Goal: Task Accomplishment & Management: Manage account settings

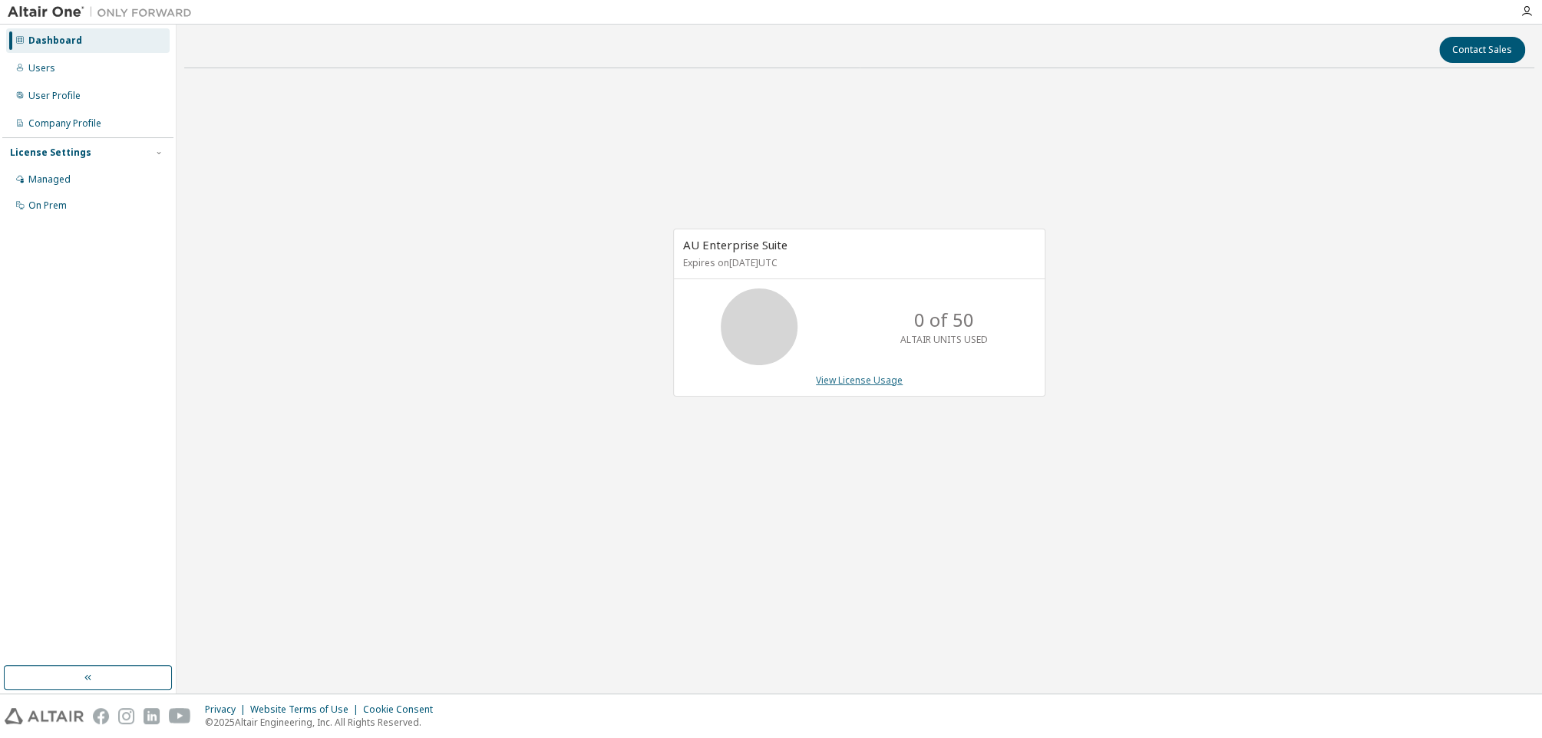
click at [848, 378] on link "View License Usage" at bounding box center [859, 380] width 87 height 13
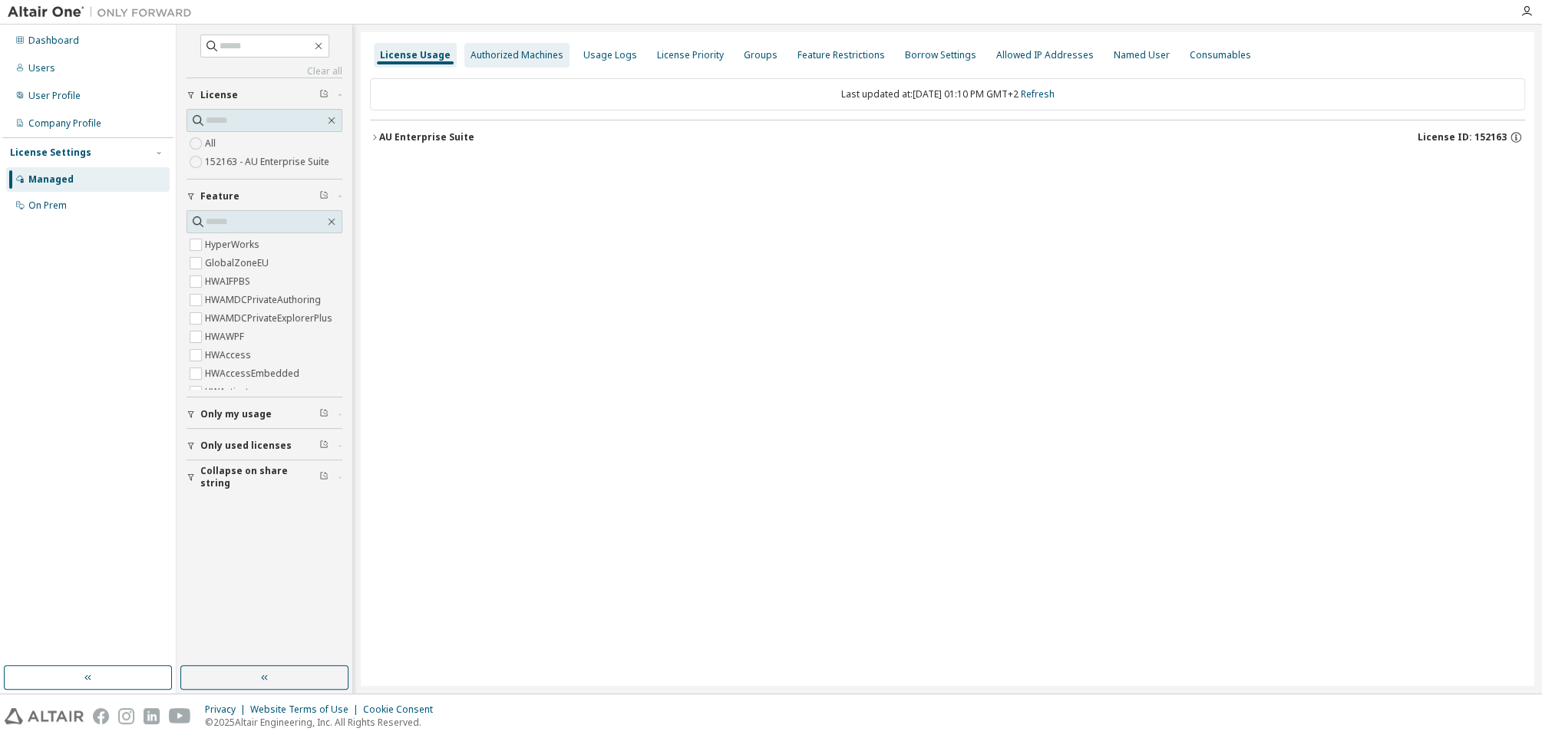
click at [507, 54] on div "Authorized Machines" at bounding box center [516, 55] width 93 height 12
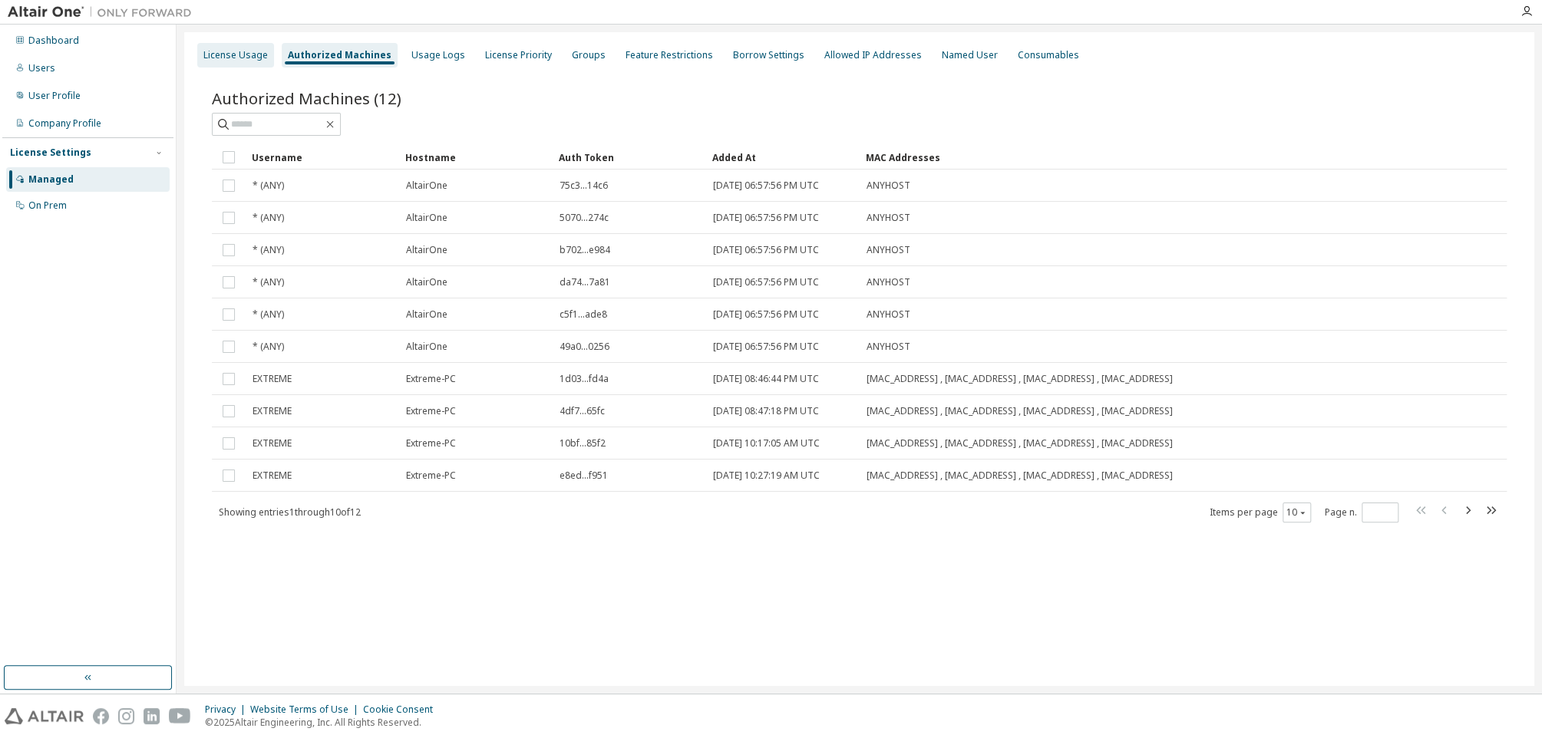
click at [223, 53] on div "License Usage" at bounding box center [235, 55] width 64 height 12
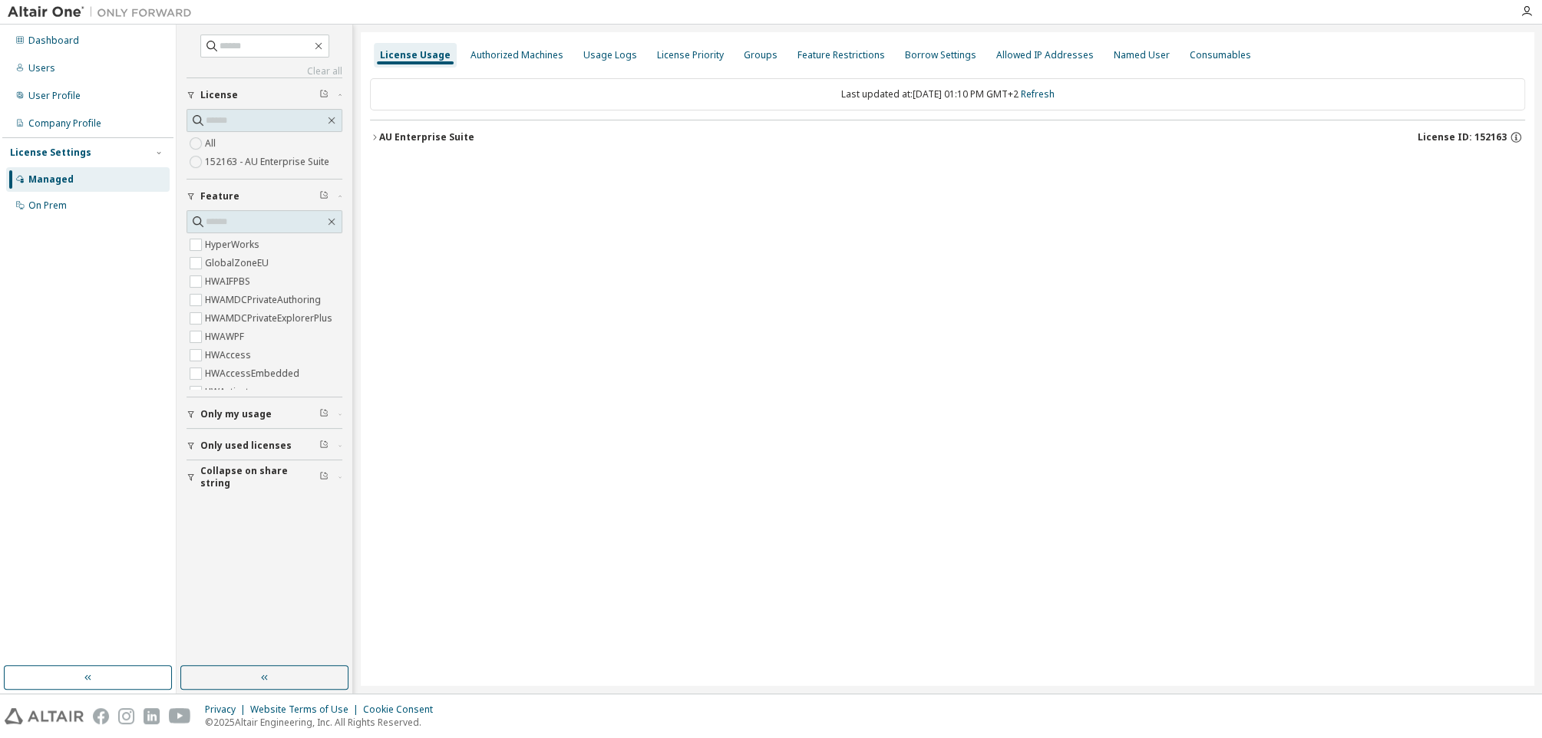
click at [610, 261] on div "License Usage Authorized Machines Usage Logs License Priority Groups Feature Re…" at bounding box center [948, 359] width 1174 height 654
click at [498, 50] on div "Authorized Machines" at bounding box center [516, 55] width 93 height 12
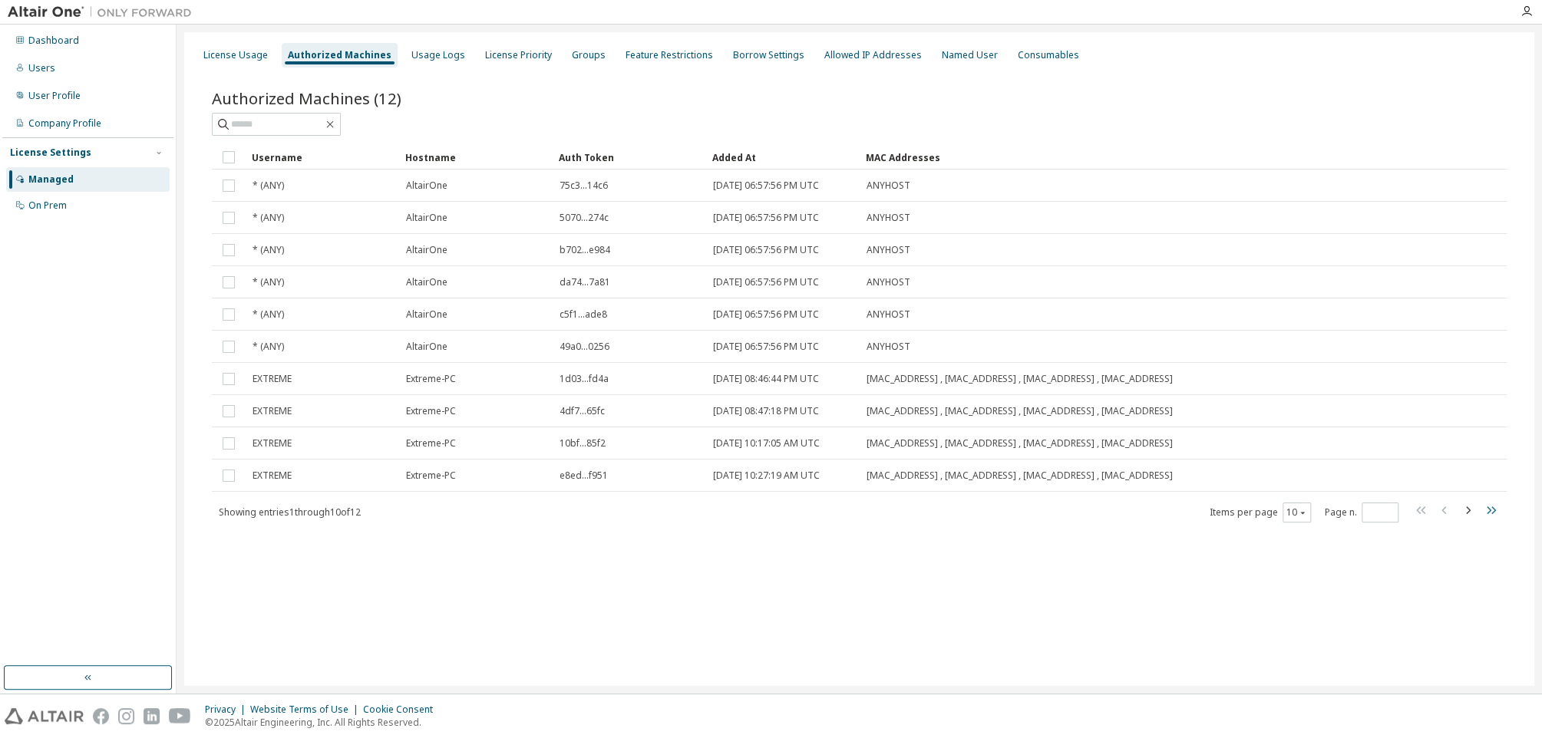
click at [1488, 510] on icon "button" at bounding box center [1491, 511] width 9 height 8
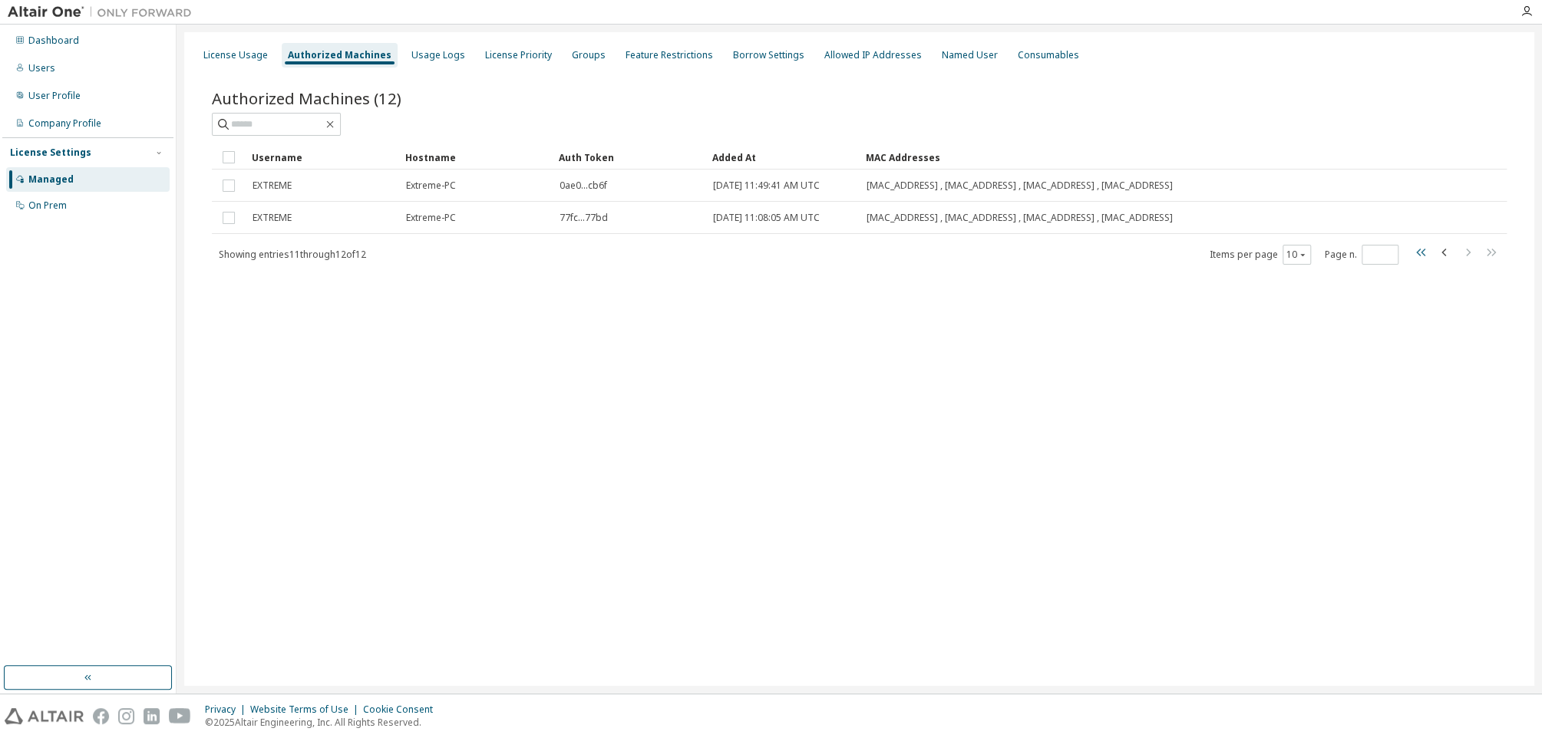
click at [1422, 252] on icon "button" at bounding box center [1421, 252] width 18 height 18
type input "*"
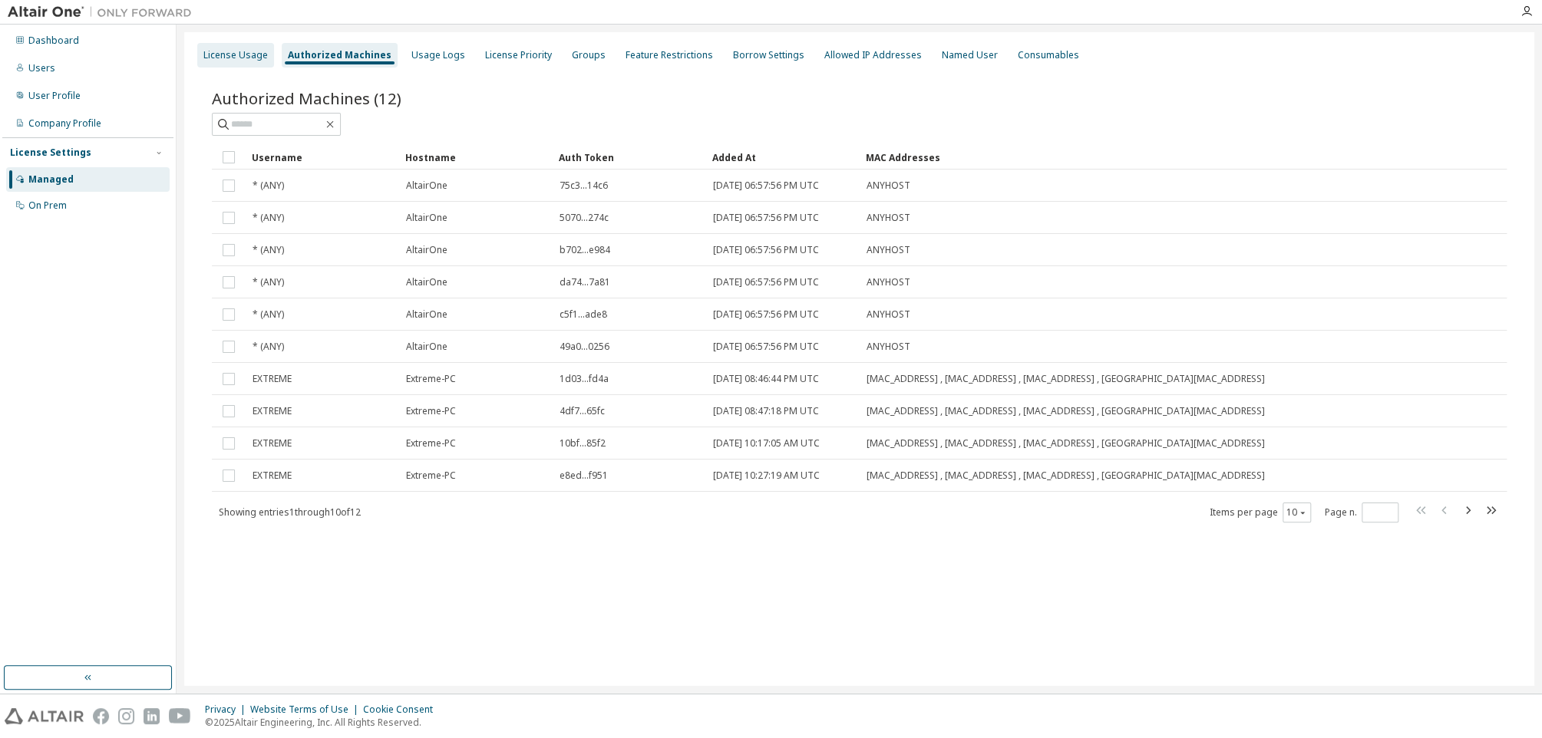
click at [237, 58] on div "License Usage" at bounding box center [235, 55] width 64 height 12
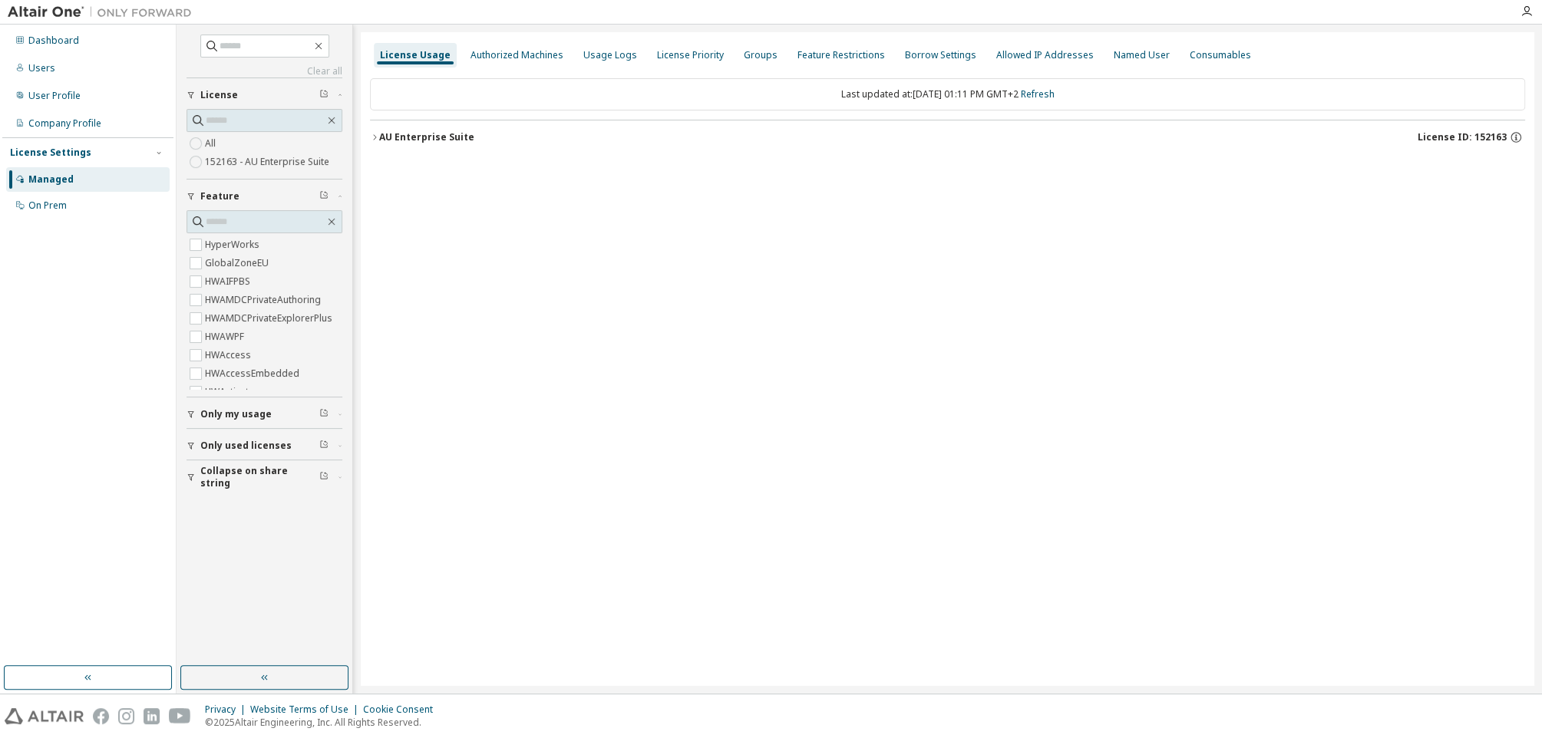
click at [415, 56] on div "License Usage" at bounding box center [415, 55] width 71 height 12
click at [505, 49] on div "Authorized Machines" at bounding box center [516, 55] width 93 height 12
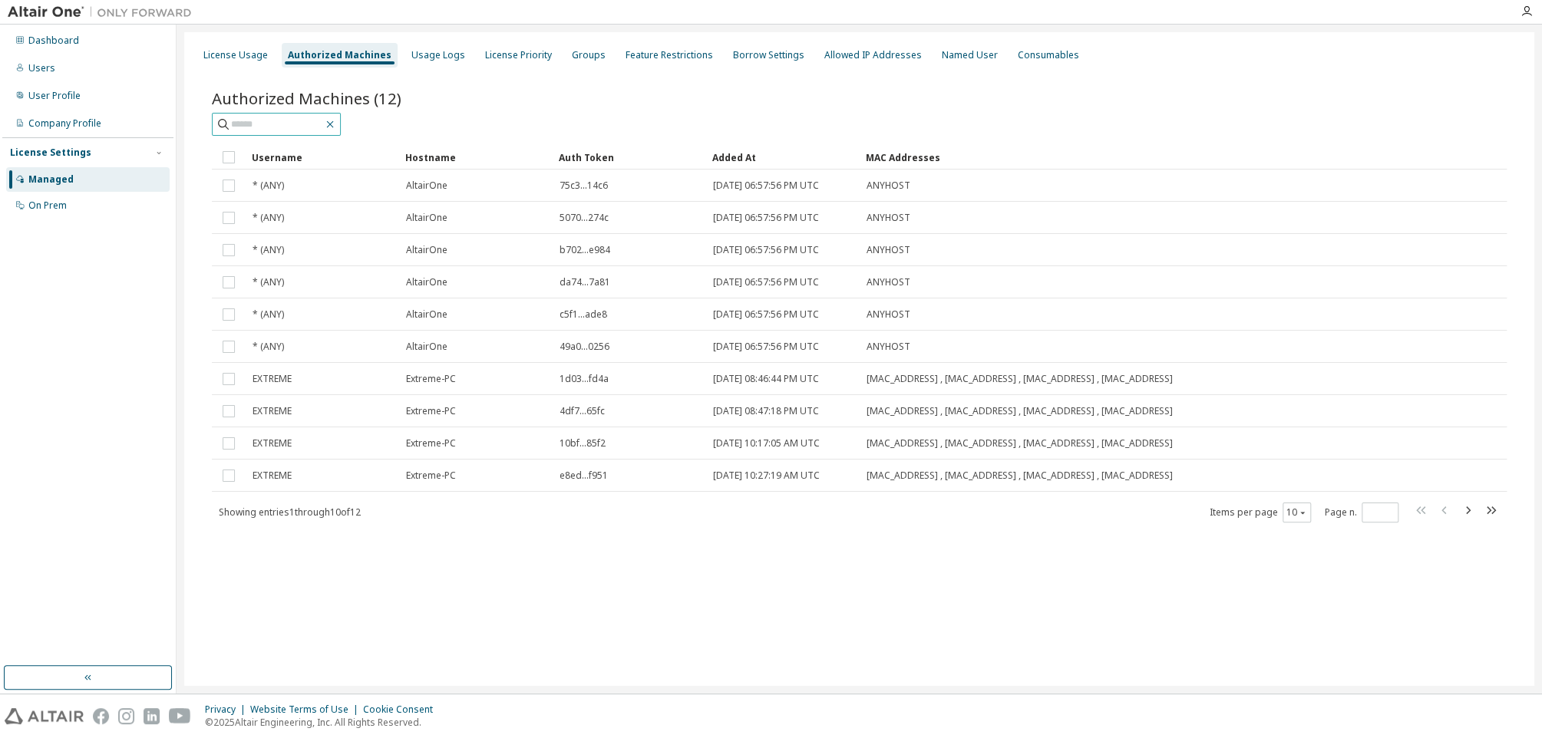
click at [336, 122] on icon "button" at bounding box center [330, 124] width 12 height 12
click at [1294, 512] on button "10" at bounding box center [1296, 513] width 21 height 12
click at [1303, 601] on div "100" at bounding box center [1344, 606] width 123 height 18
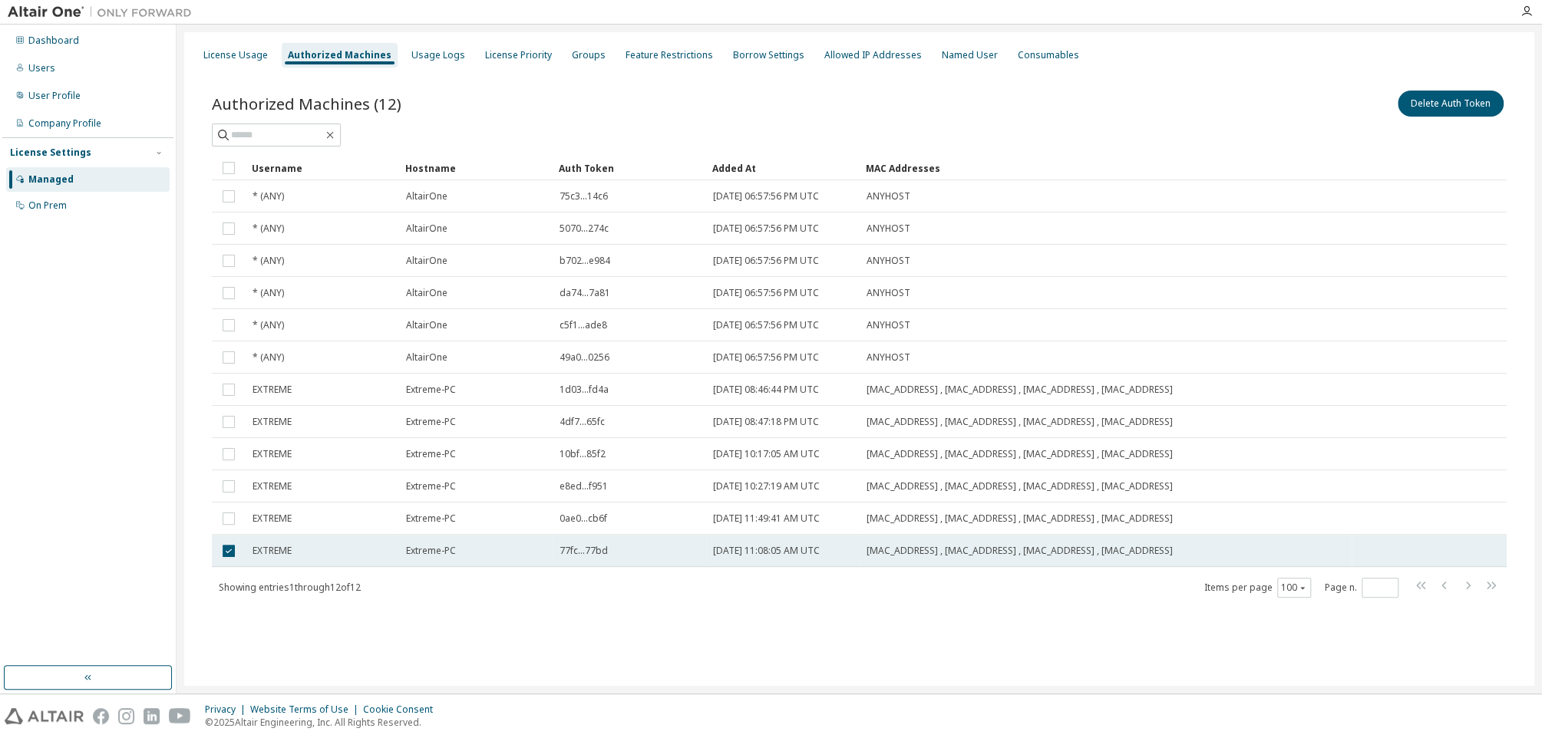
click at [760, 546] on span "2025-09-15 11:08:05 AM UTC" at bounding box center [766, 551] width 107 height 12
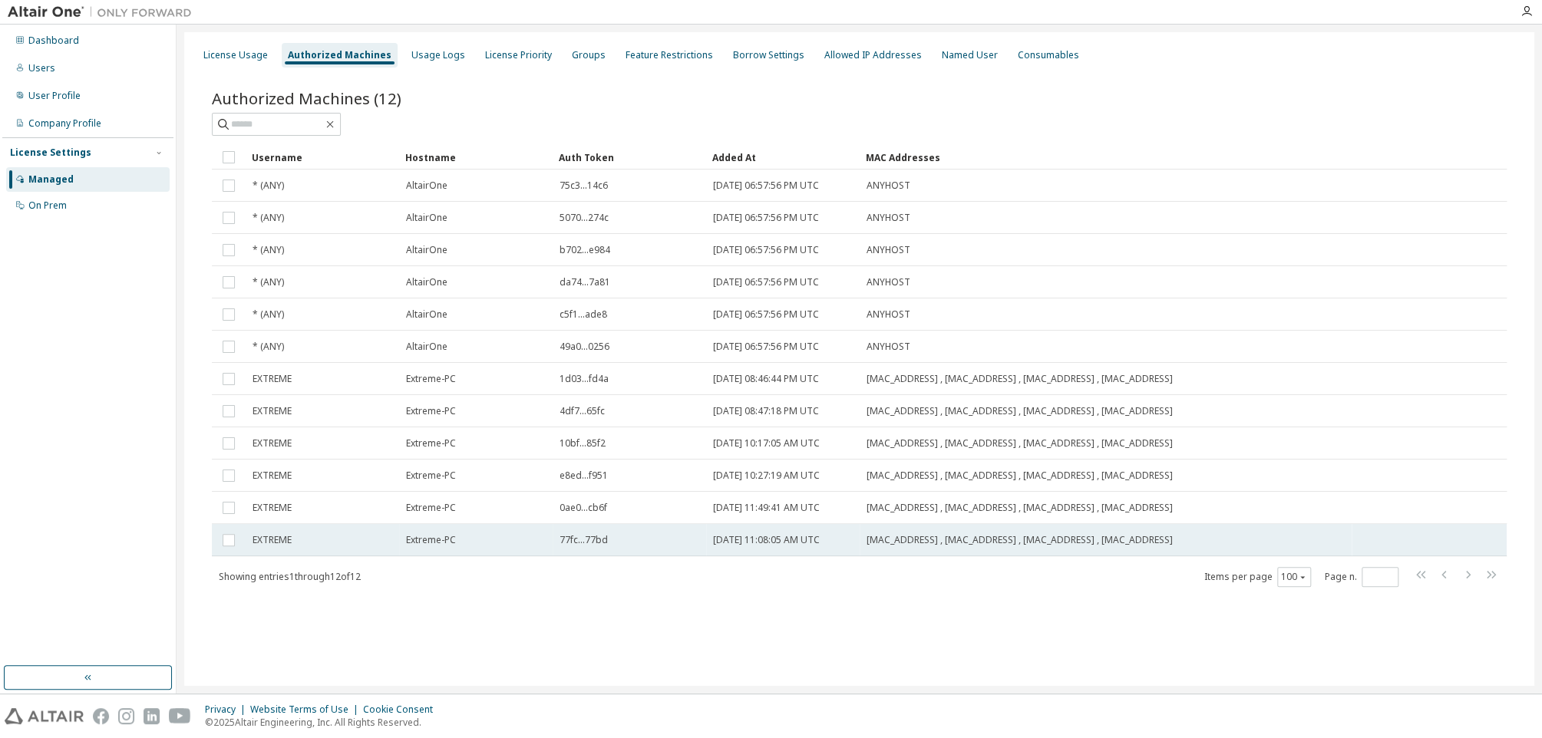
click at [270, 539] on span "EXTREME" at bounding box center [272, 540] width 39 height 12
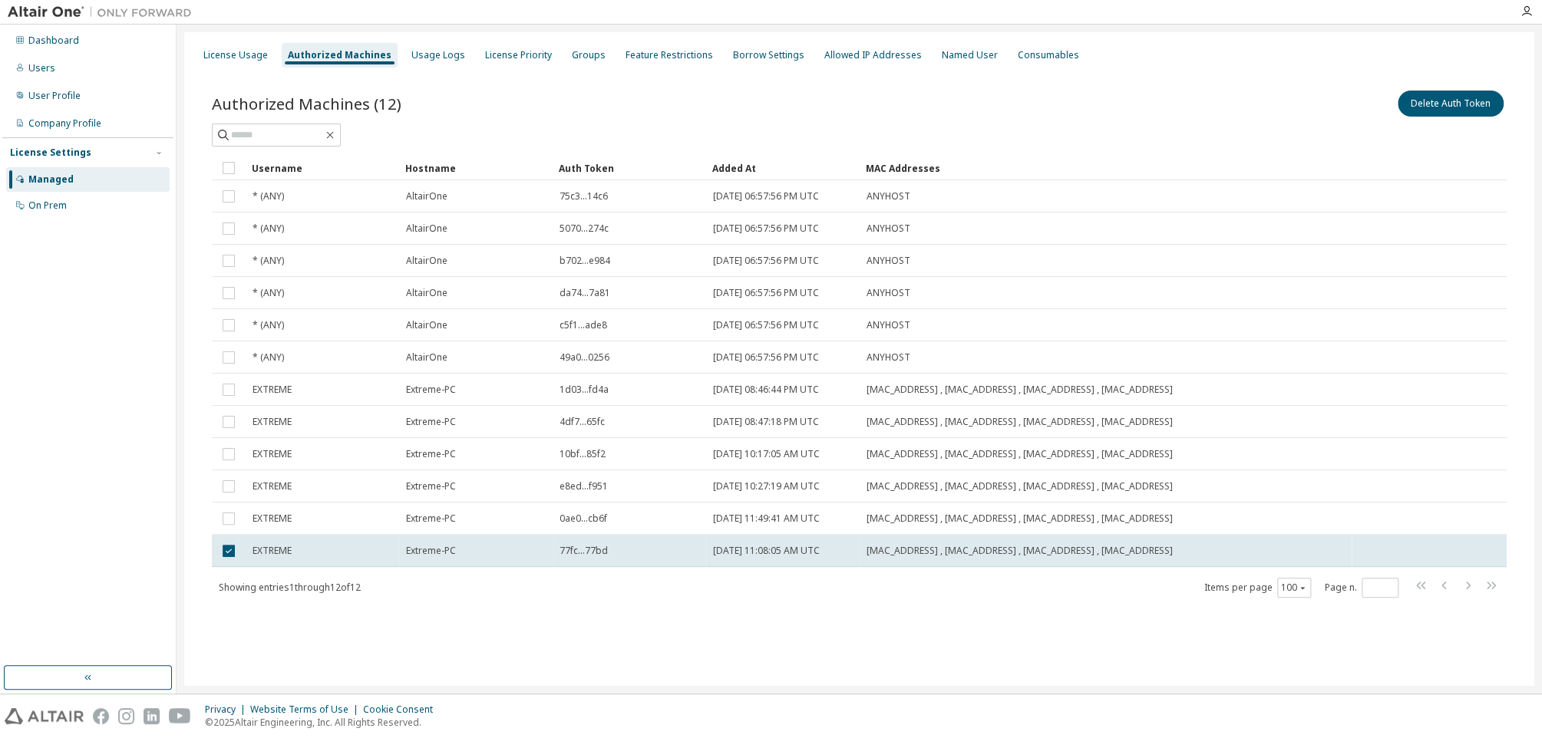
click at [1262, 69] on div "Authorized Machines (12) Delete Auth Token Clear Load Save Save As Field Operat…" at bounding box center [859, 354] width 1332 height 570
click at [44, 68] on div "Users" at bounding box center [41, 68] width 27 height 12
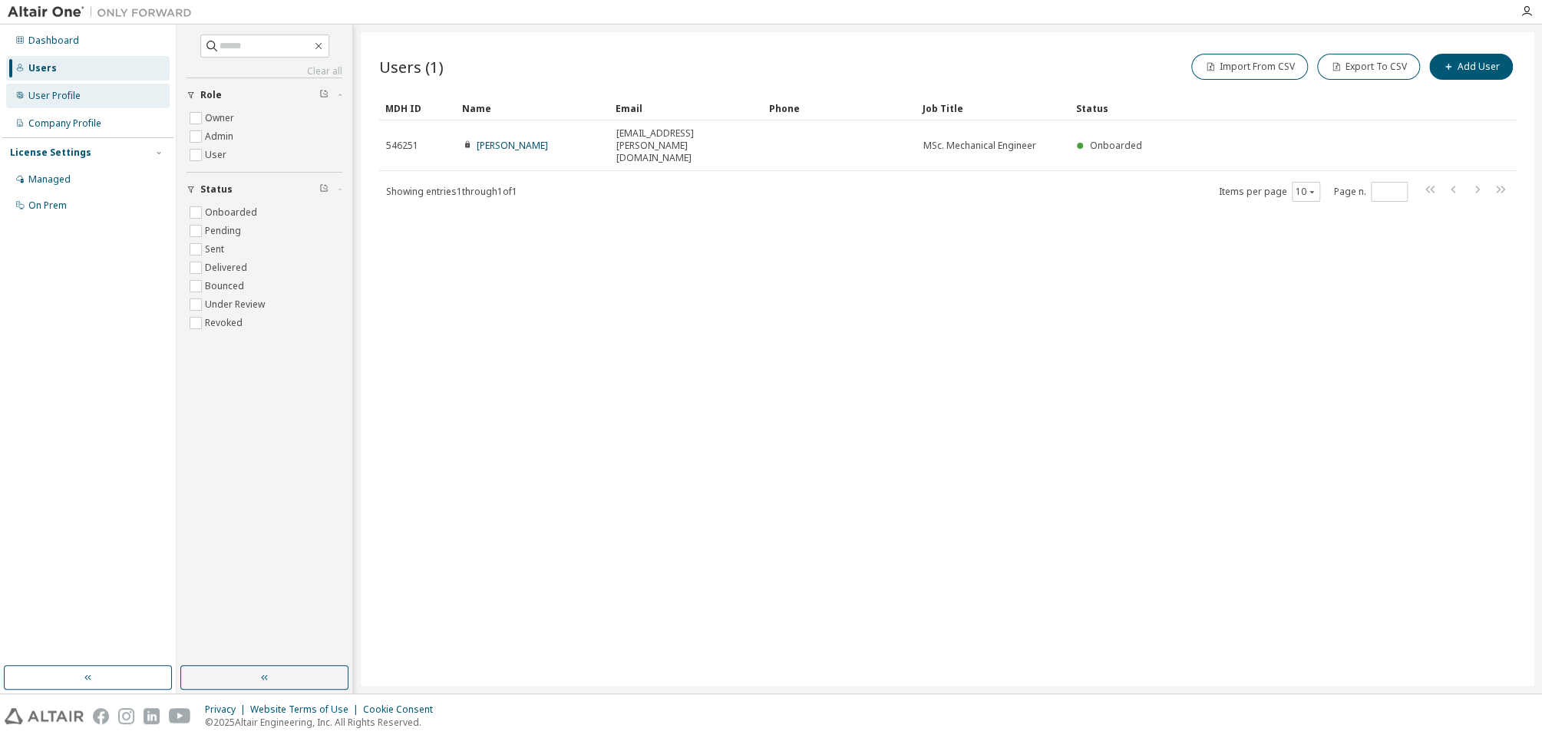
click at [64, 98] on div "User Profile" at bounding box center [54, 96] width 52 height 12
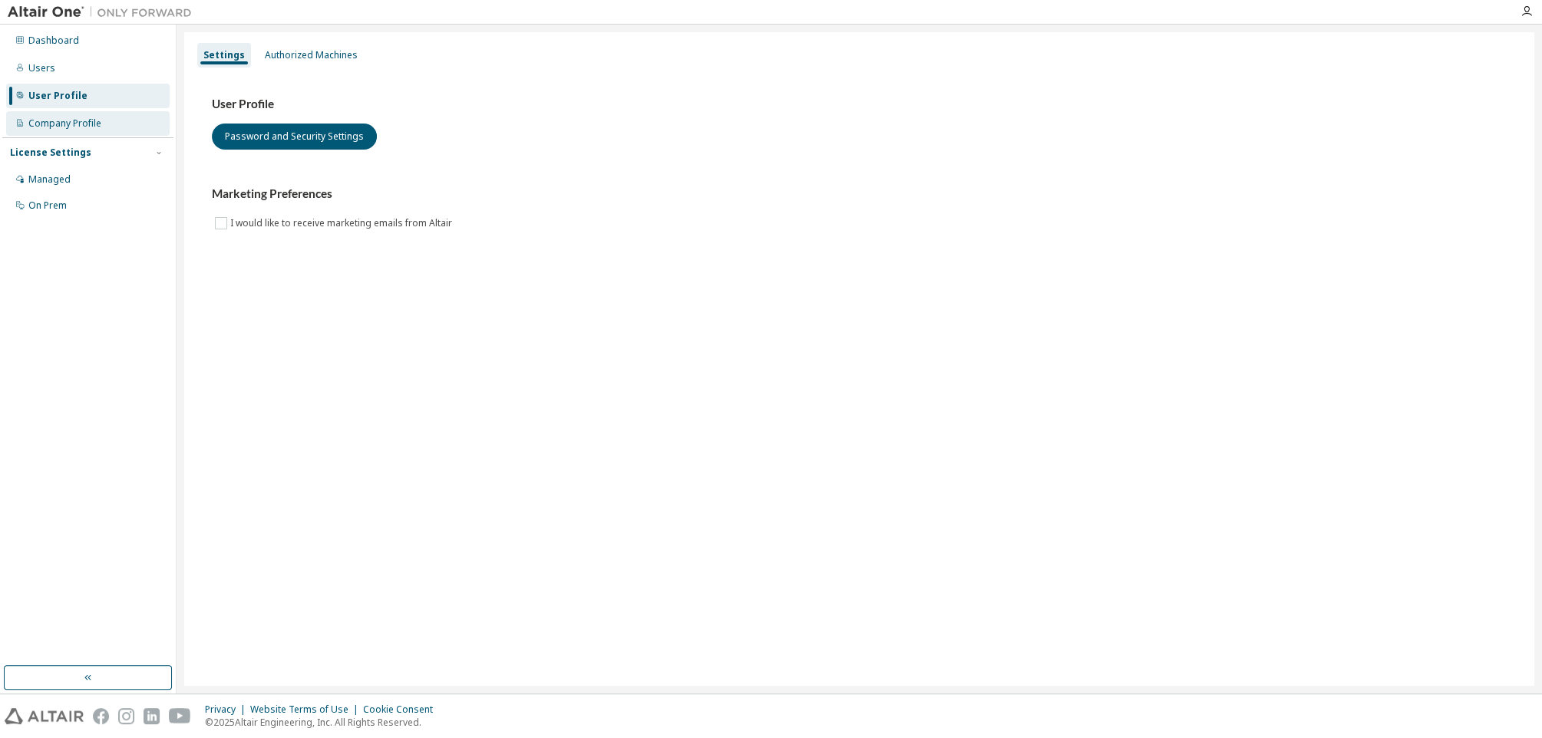
click at [56, 121] on div "Company Profile" at bounding box center [64, 123] width 73 height 12
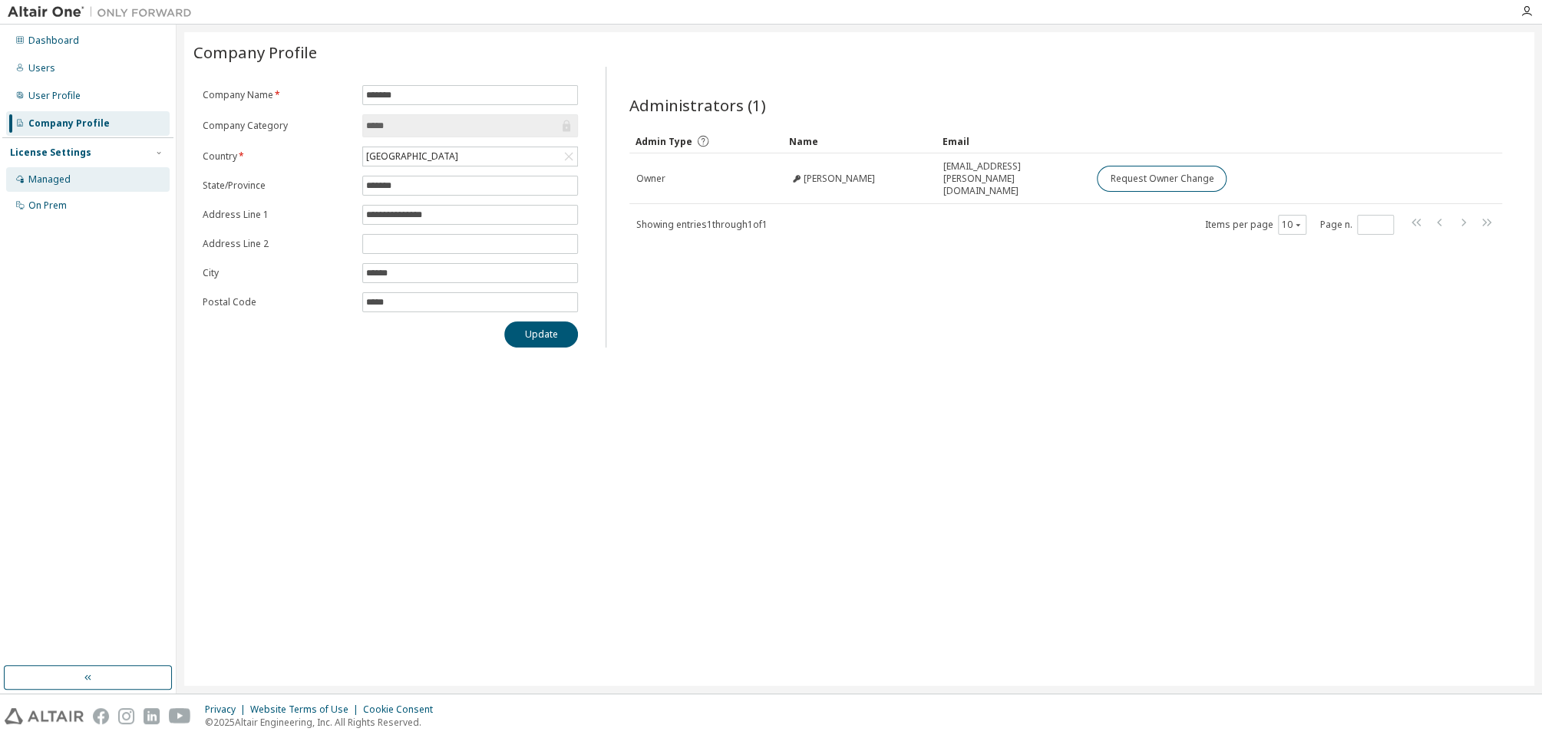
click at [41, 176] on div "Managed" at bounding box center [49, 179] width 42 height 12
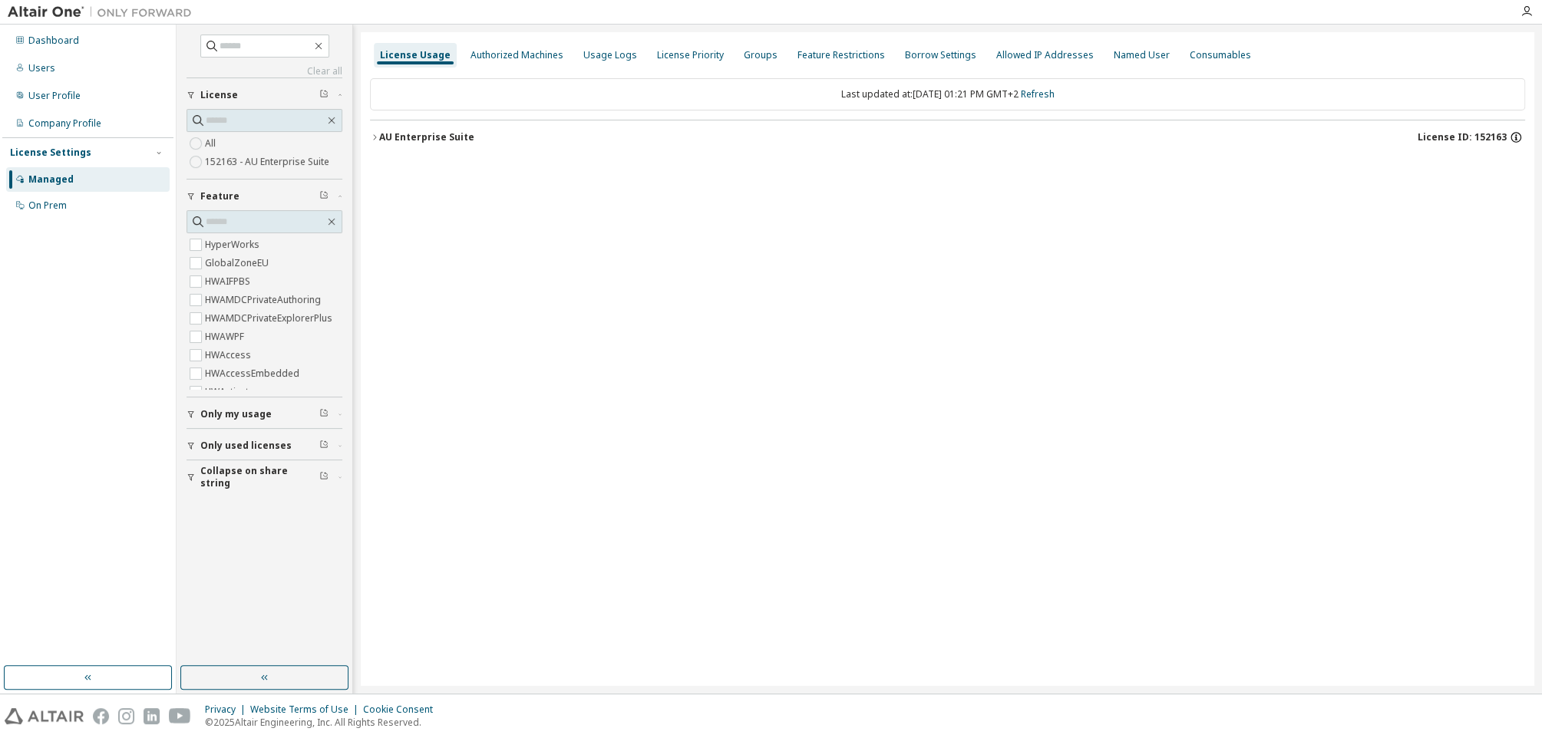
click at [1511, 137] on icon "button" at bounding box center [1516, 137] width 11 height 11
click at [137, 150] on div "License Settings" at bounding box center [88, 153] width 156 height 14
click at [134, 152] on div "License Settings" at bounding box center [88, 153] width 156 height 14
click at [57, 206] on div "On Prem" at bounding box center [47, 206] width 38 height 12
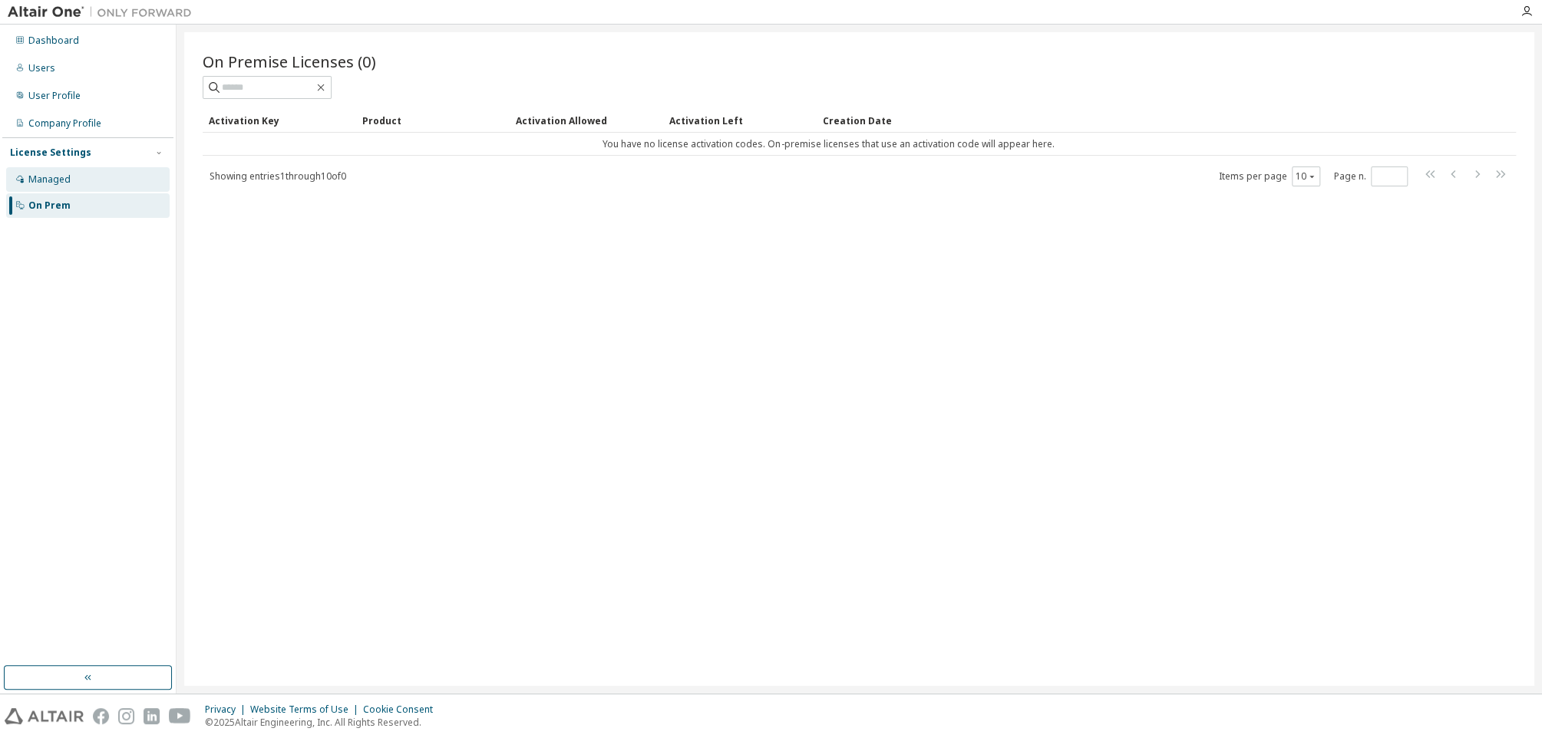
click at [54, 174] on div "Managed" at bounding box center [49, 179] width 42 height 12
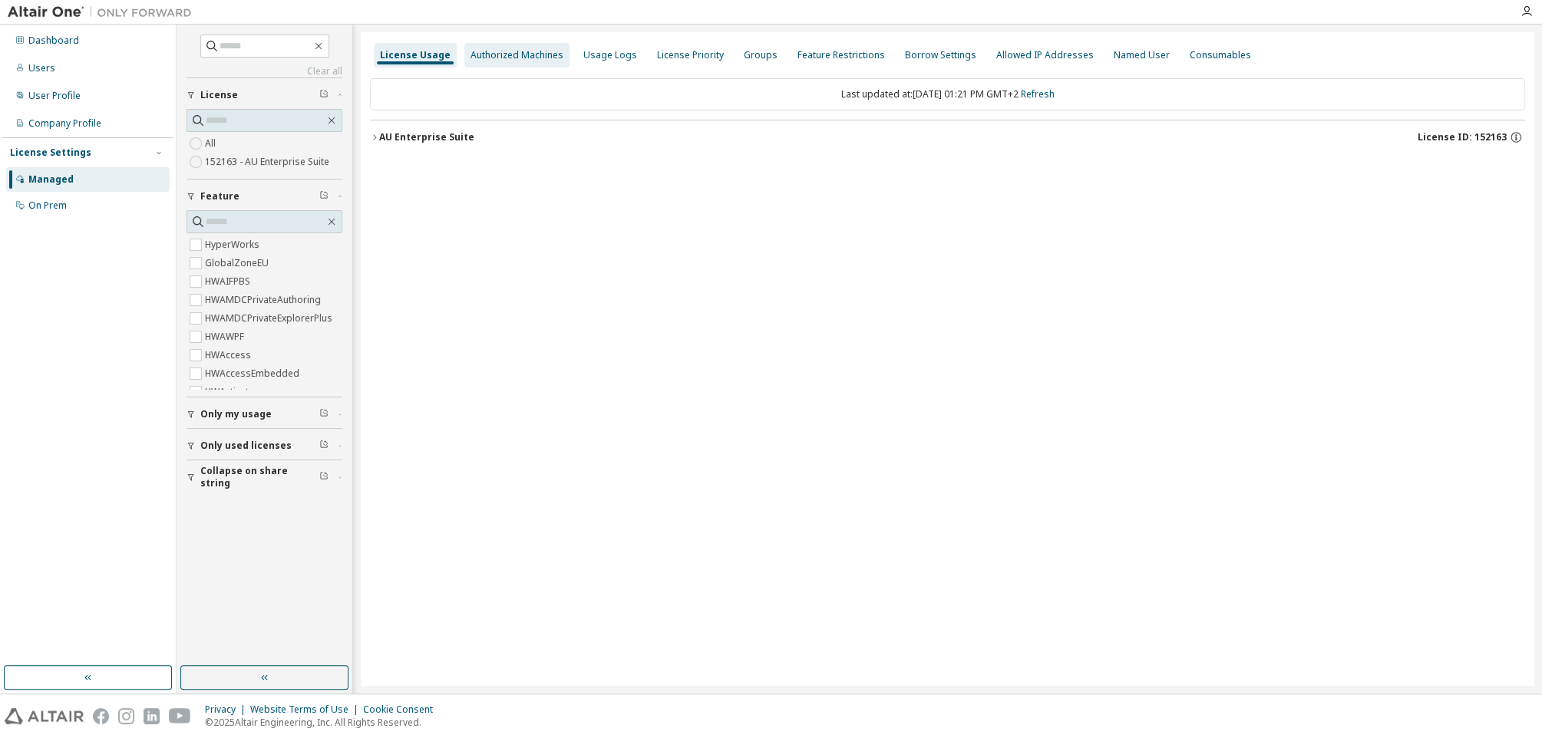
click at [520, 55] on div "Authorized Machines" at bounding box center [516, 55] width 93 height 12
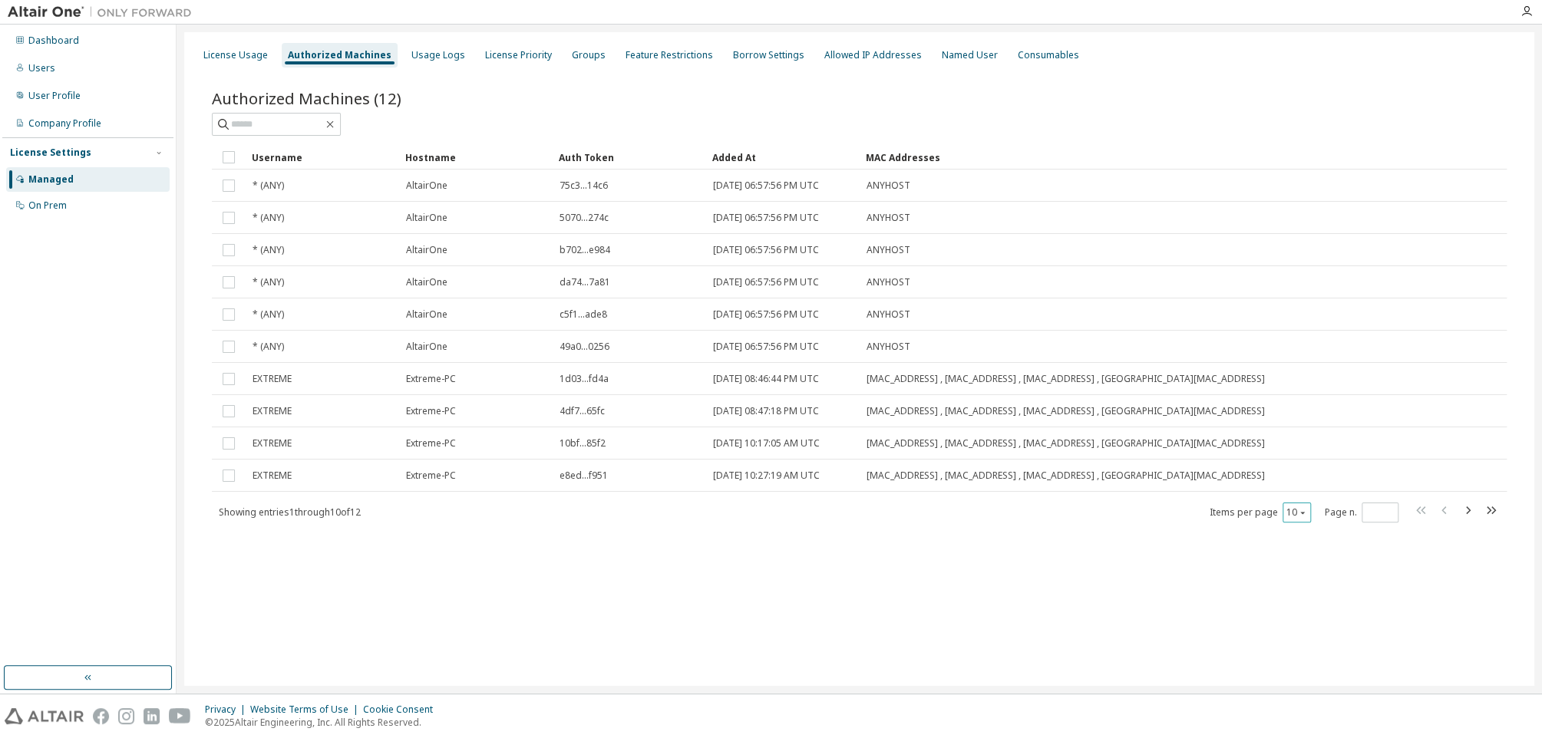
click at [1296, 510] on button "10" at bounding box center [1296, 513] width 21 height 12
click at [1304, 602] on div "100" at bounding box center [1344, 606] width 123 height 18
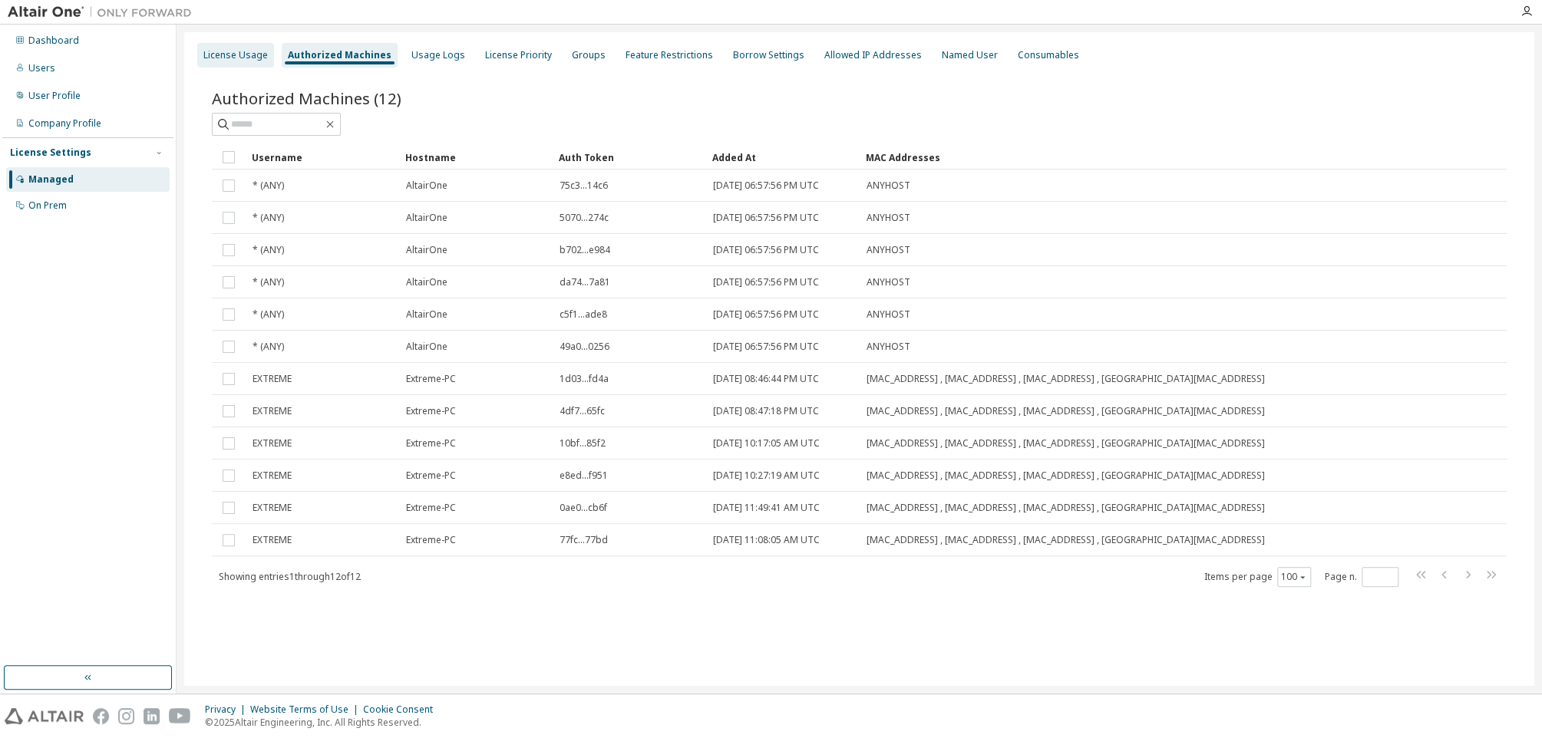
click at [234, 54] on div "License Usage" at bounding box center [235, 55] width 64 height 12
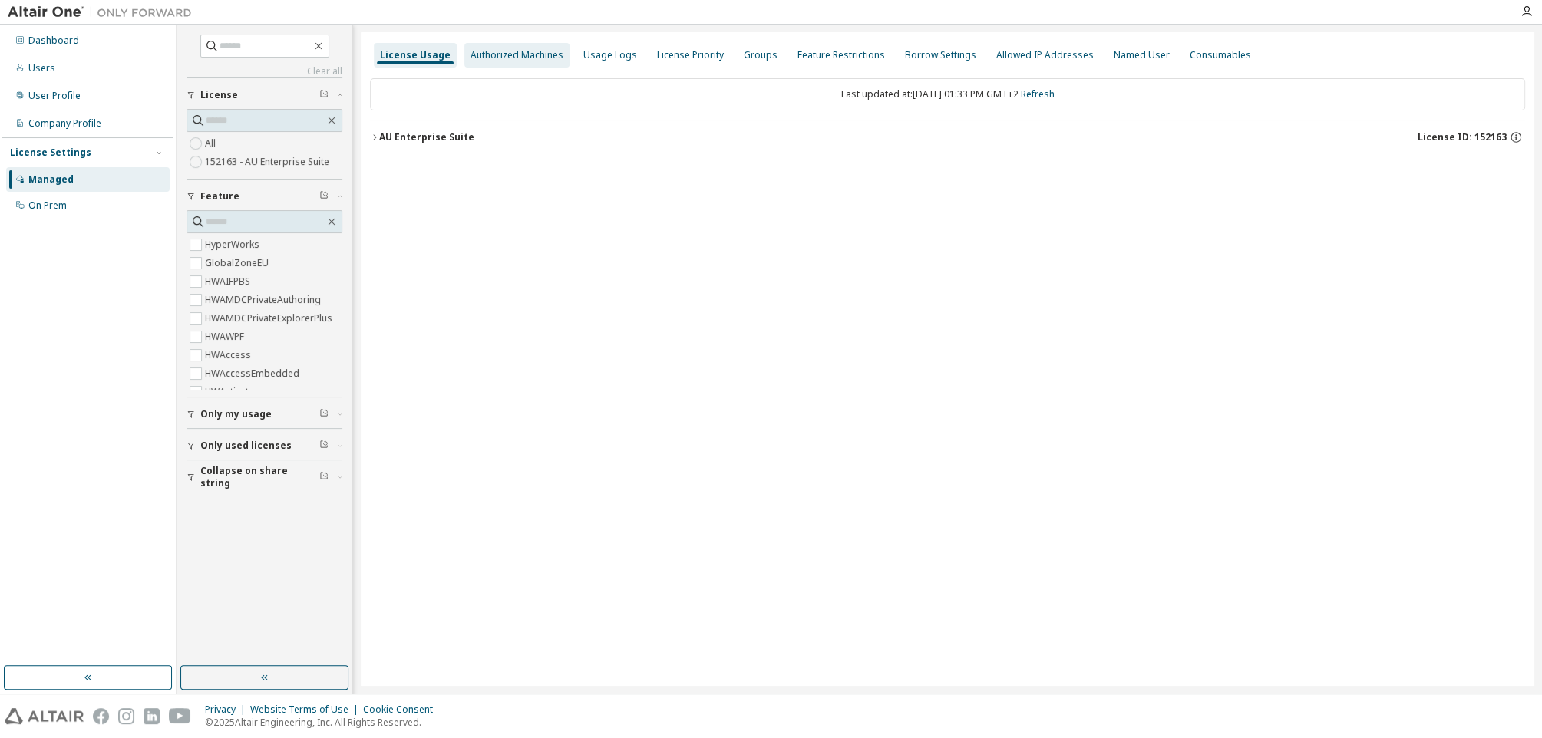
click at [508, 53] on div "Authorized Machines" at bounding box center [516, 55] width 93 height 12
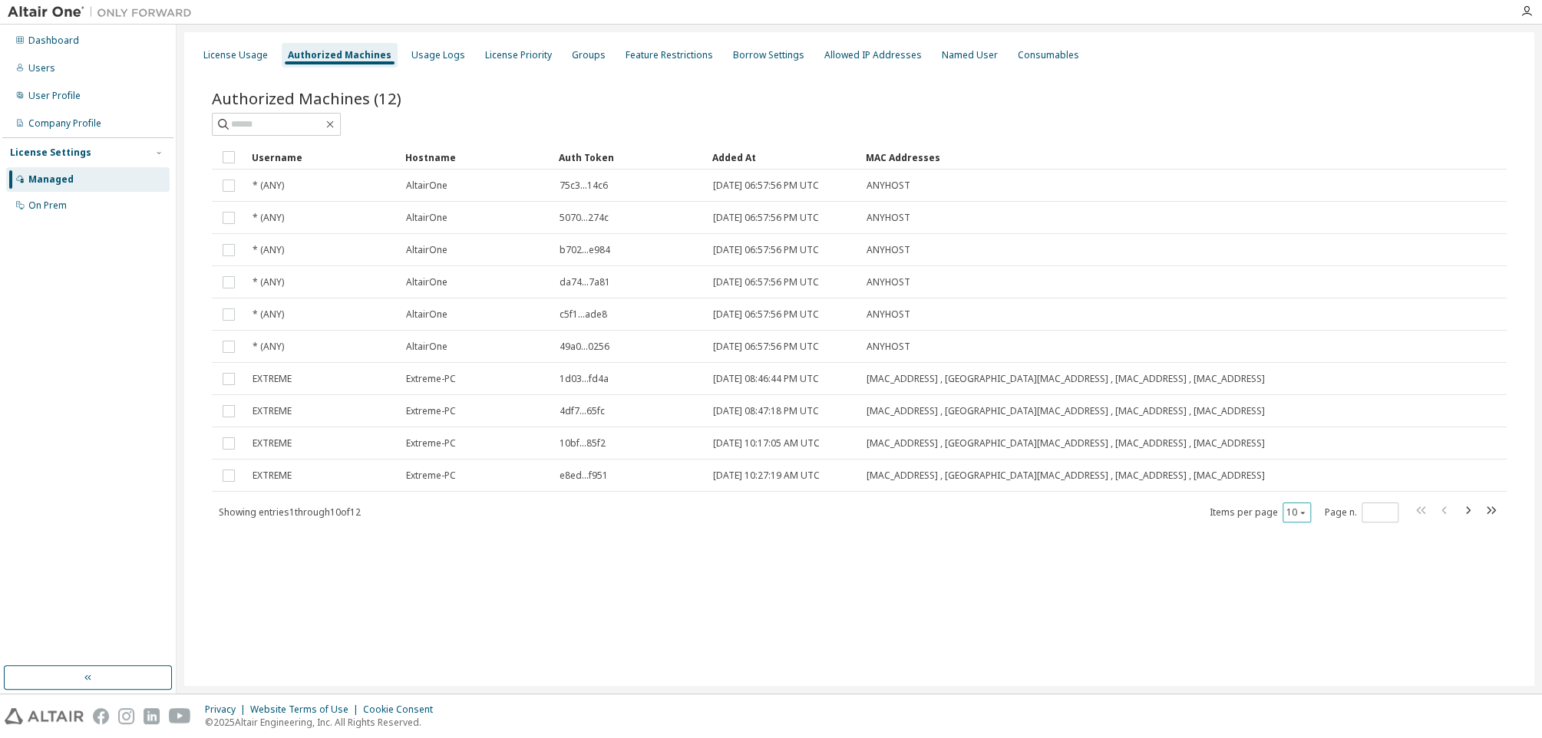
click at [1299, 504] on div "10" at bounding box center [1297, 513] width 28 height 20
click at [1303, 523] on div "Authorized Machines (12) Clear Load Save Save As Field Operator Value Select fi…" at bounding box center [859, 316] width 1332 height 494
click at [1297, 517] on button "10" at bounding box center [1296, 513] width 21 height 12
click at [1297, 606] on div "100" at bounding box center [1344, 606] width 123 height 18
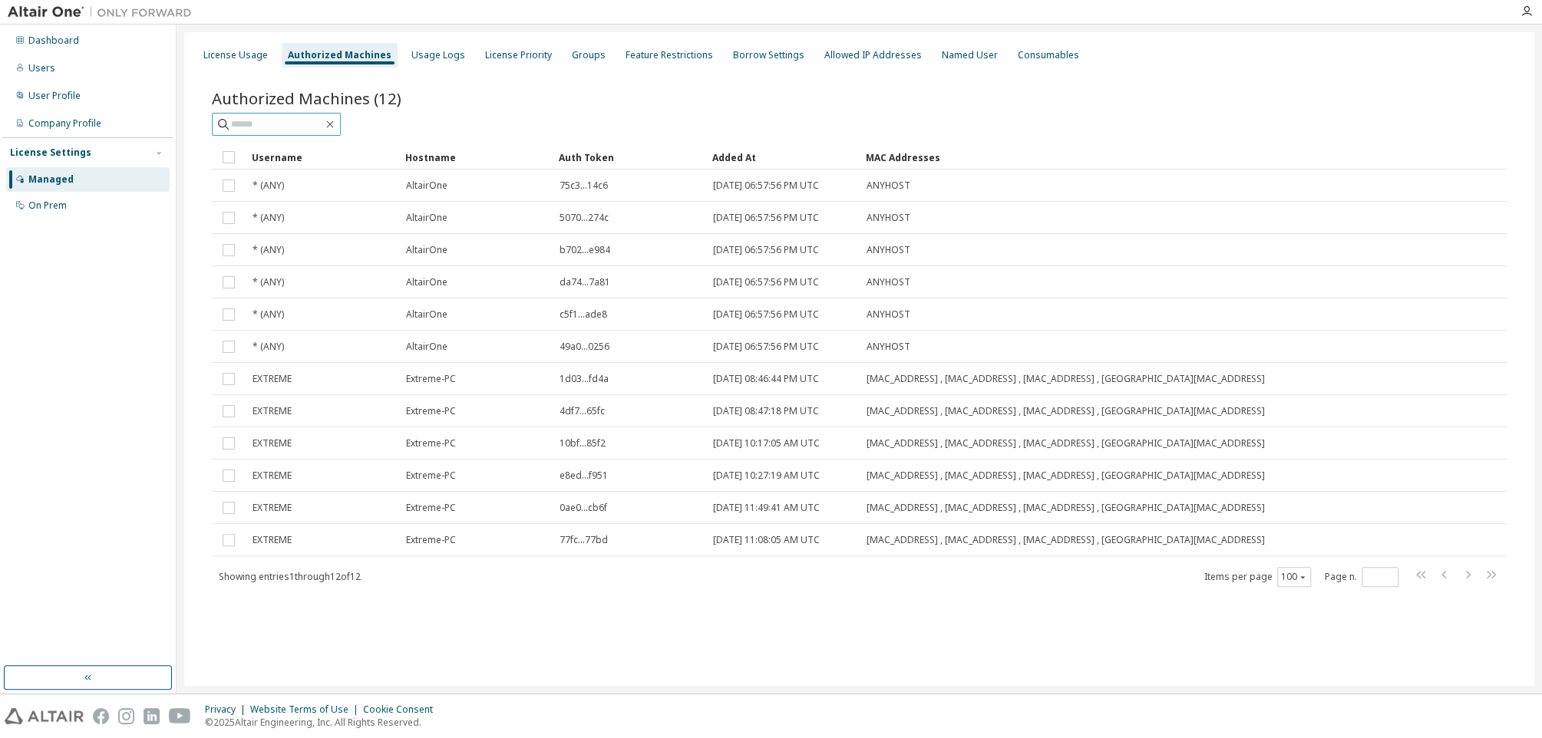
click at [267, 118] on input "text" at bounding box center [277, 124] width 92 height 15
